Goal: Transaction & Acquisition: Purchase product/service

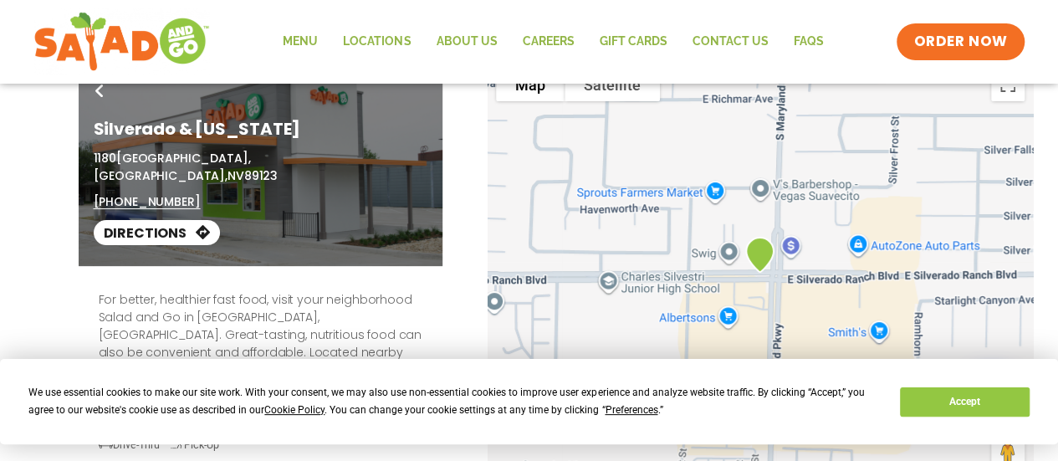
scroll to position [84, 0]
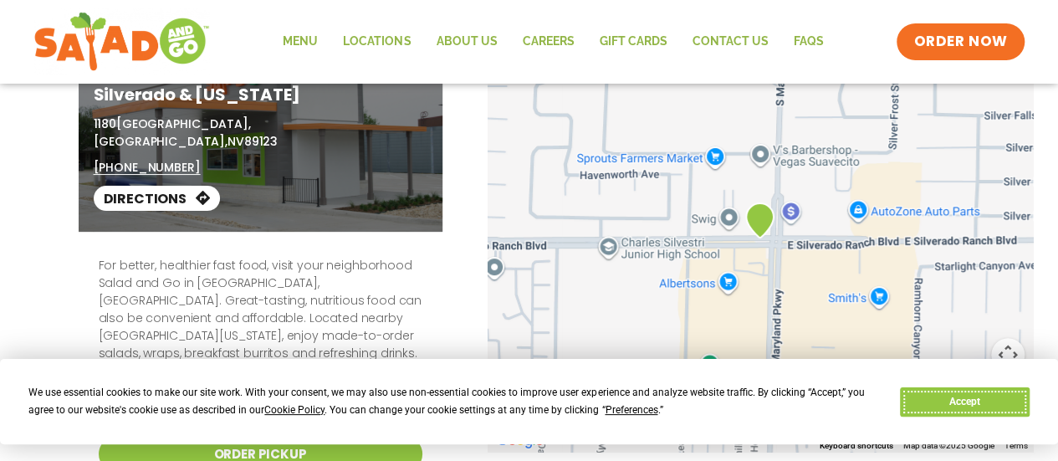
click at [1012, 399] on button "Accept" at bounding box center [964, 401] width 129 height 29
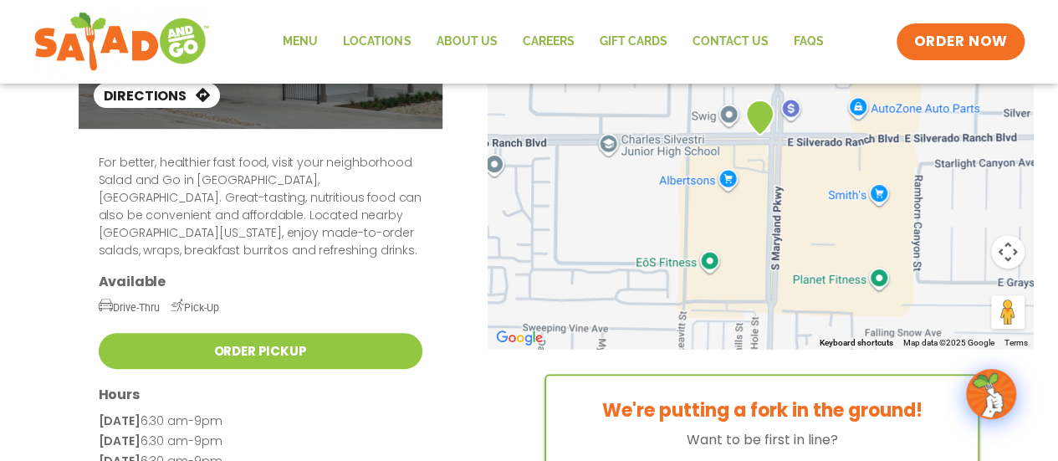
scroll to position [0, 0]
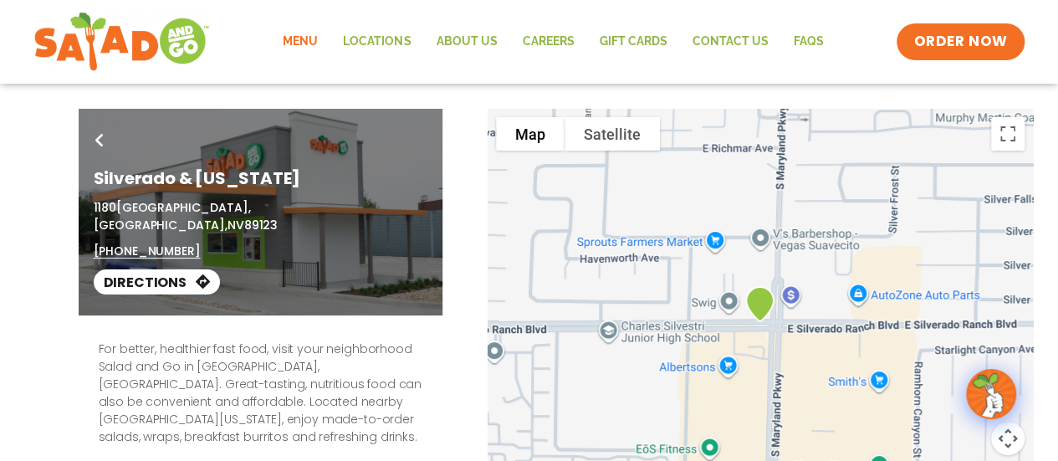
click at [301, 41] on link "Menu" at bounding box center [300, 42] width 60 height 38
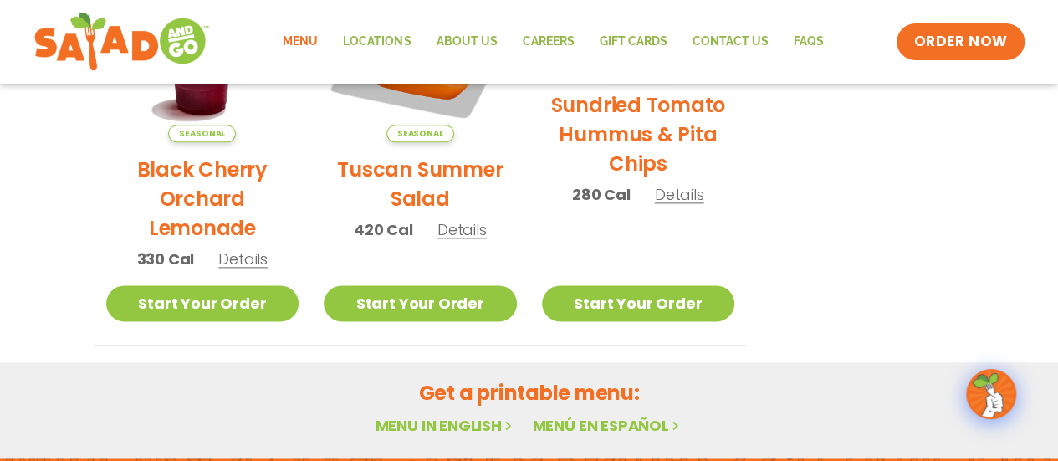
scroll to position [920, 0]
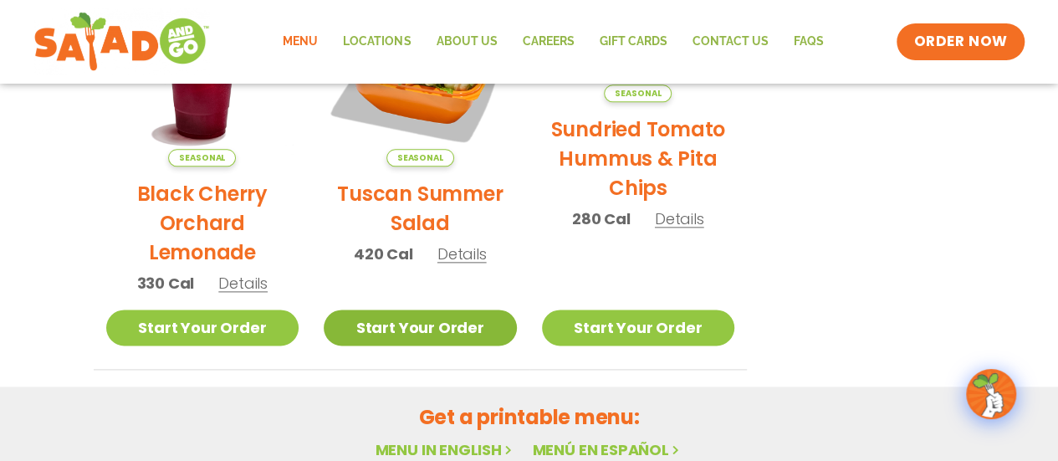
click at [425, 325] on link "Start Your Order" at bounding box center [420, 327] width 193 height 36
